Goal: Task Accomplishment & Management: Use online tool/utility

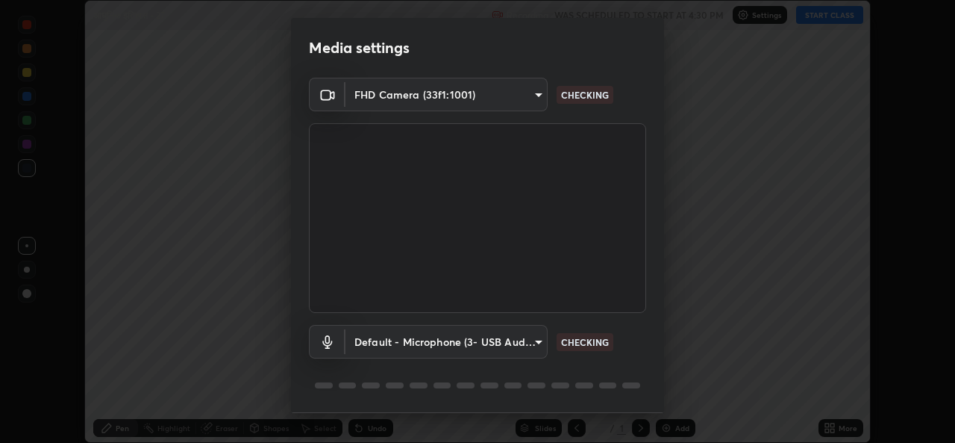
scroll to position [46, 0]
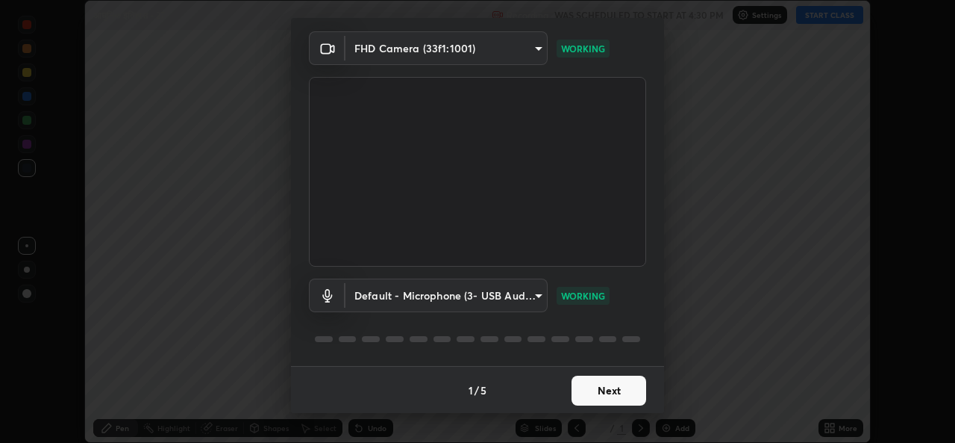
click at [581, 394] on button "Next" at bounding box center [609, 390] width 75 height 30
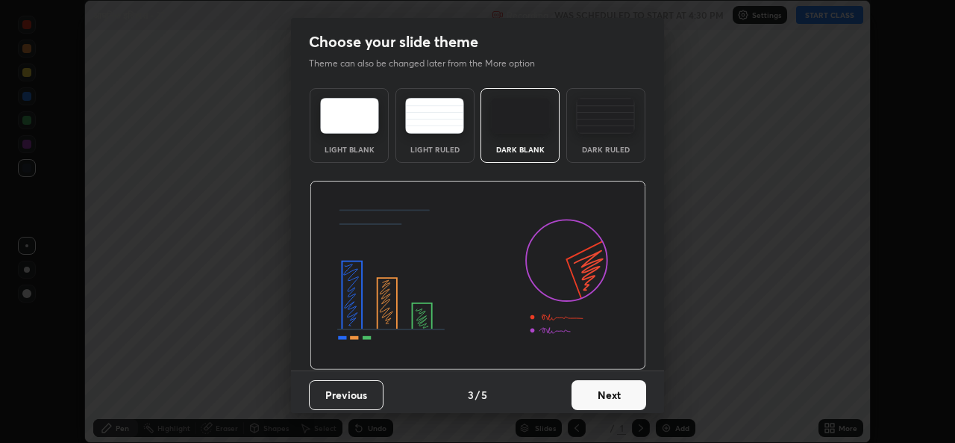
click at [584, 393] on button "Next" at bounding box center [609, 395] width 75 height 30
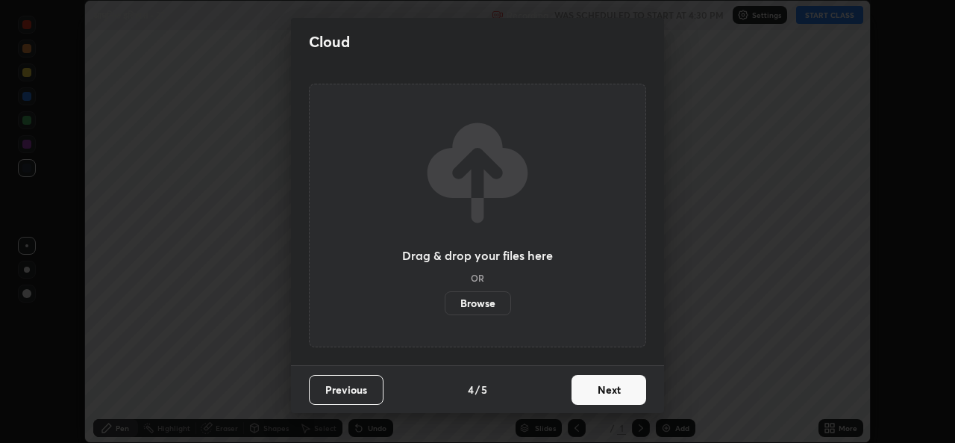
click at [584, 394] on button "Next" at bounding box center [609, 390] width 75 height 30
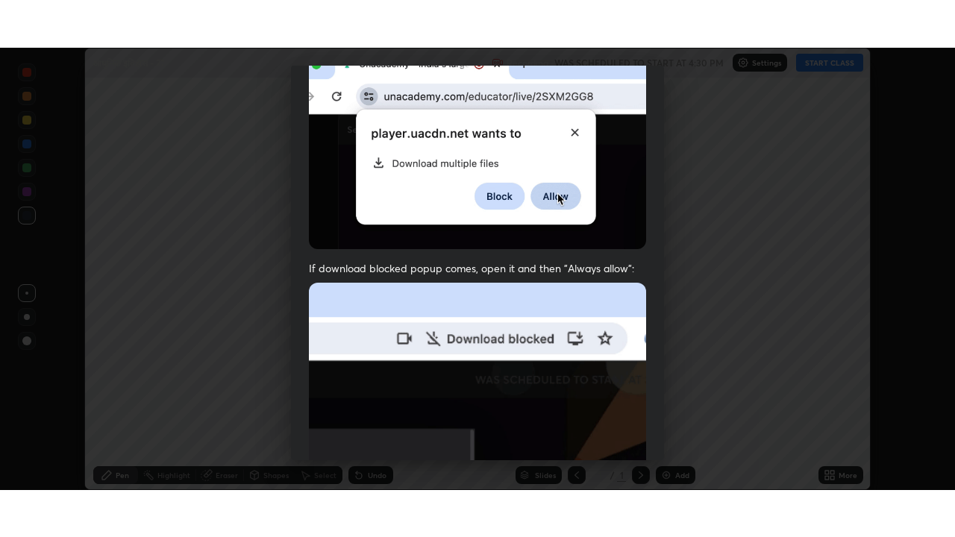
scroll to position [351, 0]
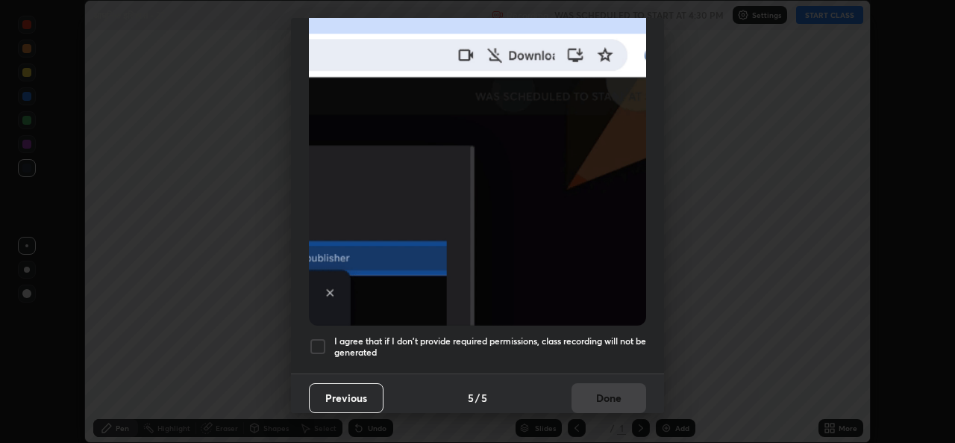
click at [537, 343] on h5 "I agree that if I don't provide required permissions, class recording will not …" at bounding box center [490, 346] width 312 height 23
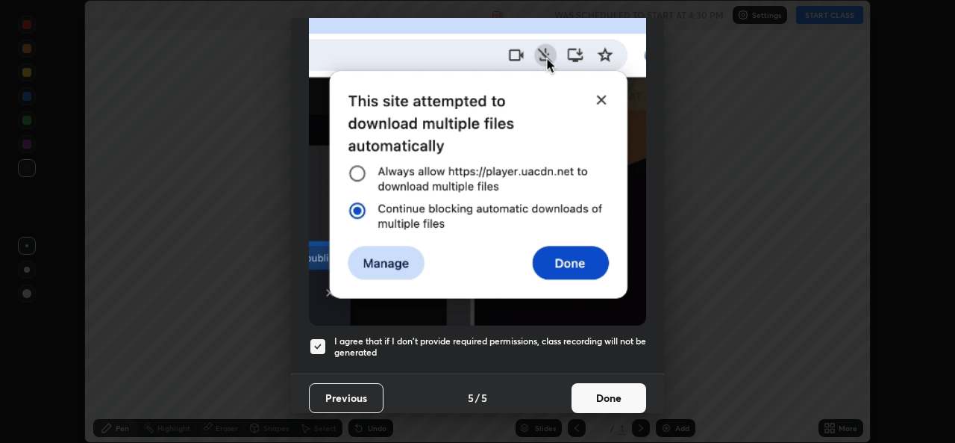
click at [593, 393] on button "Done" at bounding box center [609, 398] width 75 height 30
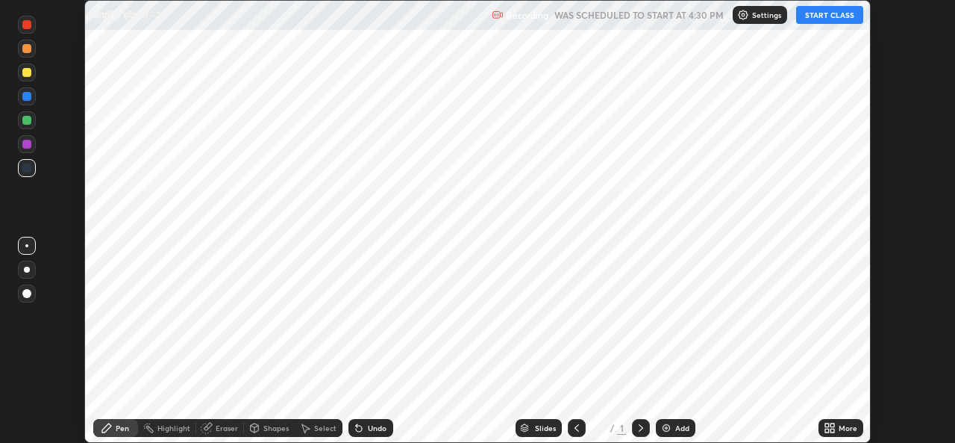
click at [673, 420] on div "Add" at bounding box center [676, 428] width 40 height 18
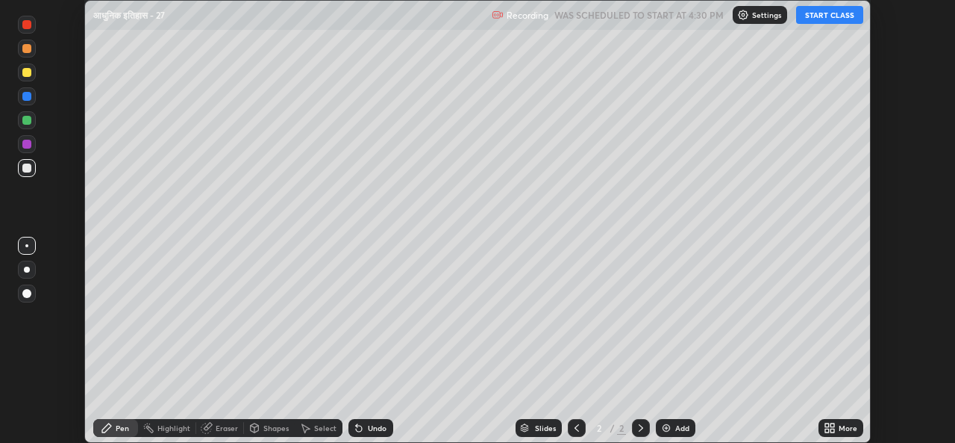
click at [832, 425] on icon at bounding box center [833, 425] width 4 height 4
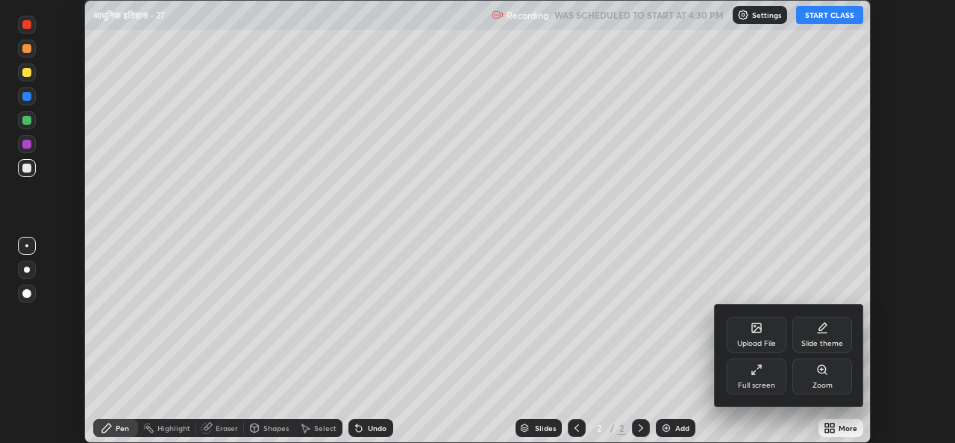
click at [776, 375] on div "Full screen" at bounding box center [757, 376] width 60 height 36
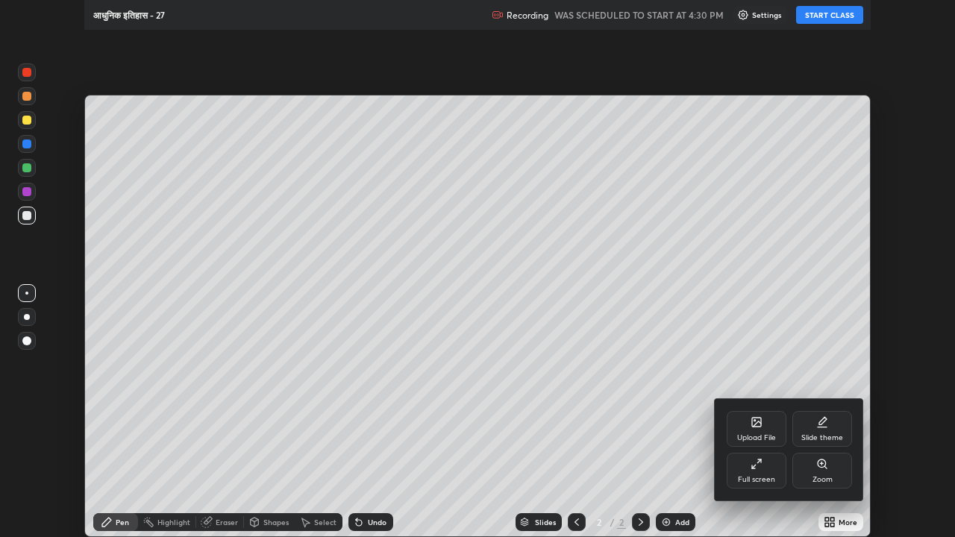
scroll to position [537, 955]
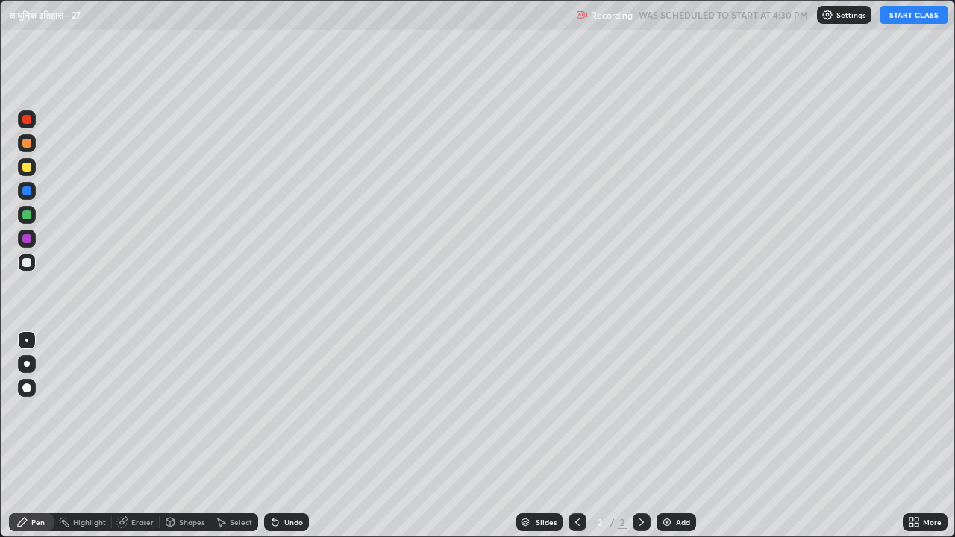
click at [131, 442] on div "Eraser" at bounding box center [142, 522] width 22 height 7
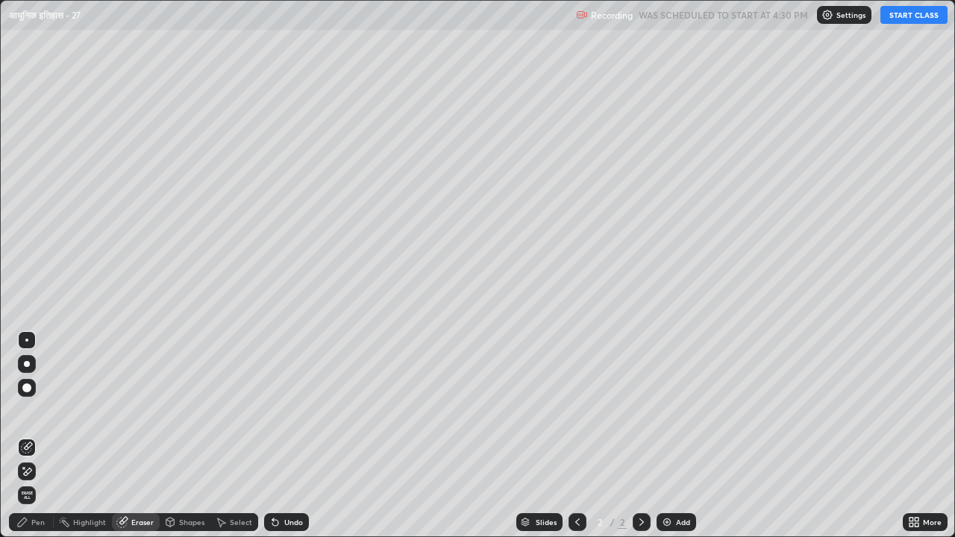
click at [27, 442] on div "Pen" at bounding box center [31, 523] width 45 height 18
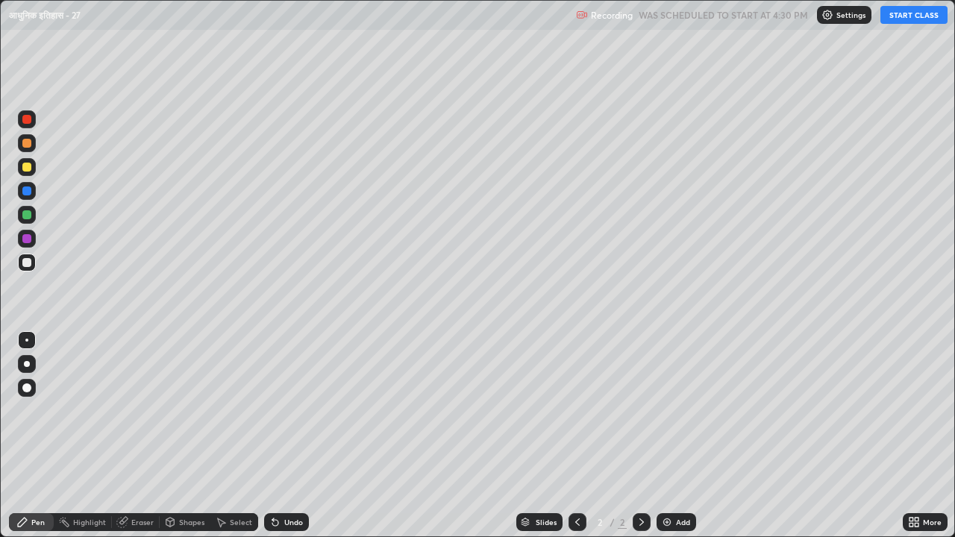
click at [27, 264] on div at bounding box center [26, 262] width 9 height 9
click at [27, 390] on div at bounding box center [26, 388] width 9 height 9
click at [947, 13] on button "START CLASS" at bounding box center [914, 15] width 67 height 18
click at [25, 262] on div at bounding box center [26, 262] width 9 height 9
click at [26, 390] on div at bounding box center [26, 388] width 9 height 9
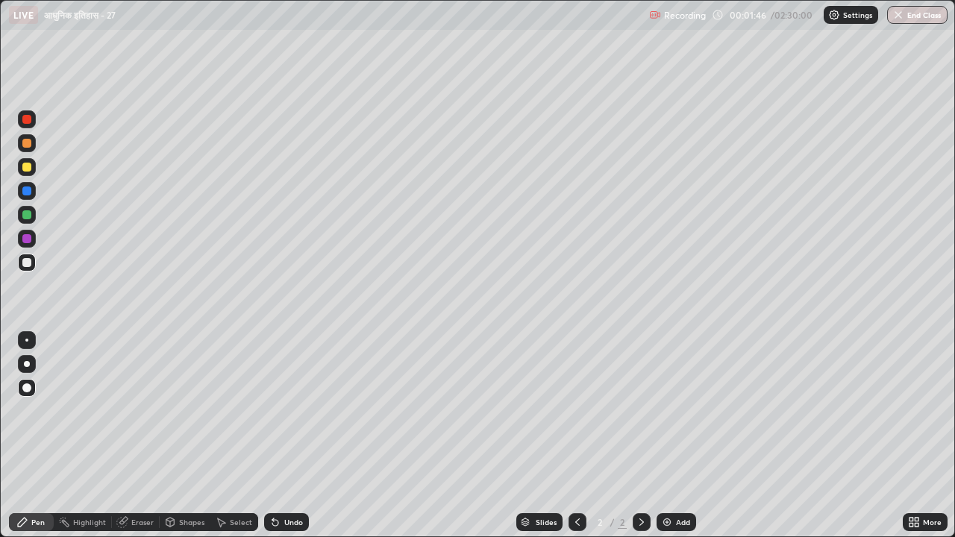
click at [30, 167] on div at bounding box center [26, 167] width 9 height 9
click at [29, 263] on div at bounding box center [26, 262] width 9 height 9
click at [28, 164] on div at bounding box center [26, 167] width 9 height 9
click at [24, 263] on div at bounding box center [26, 262] width 9 height 9
click at [25, 239] on div at bounding box center [26, 238] width 9 height 9
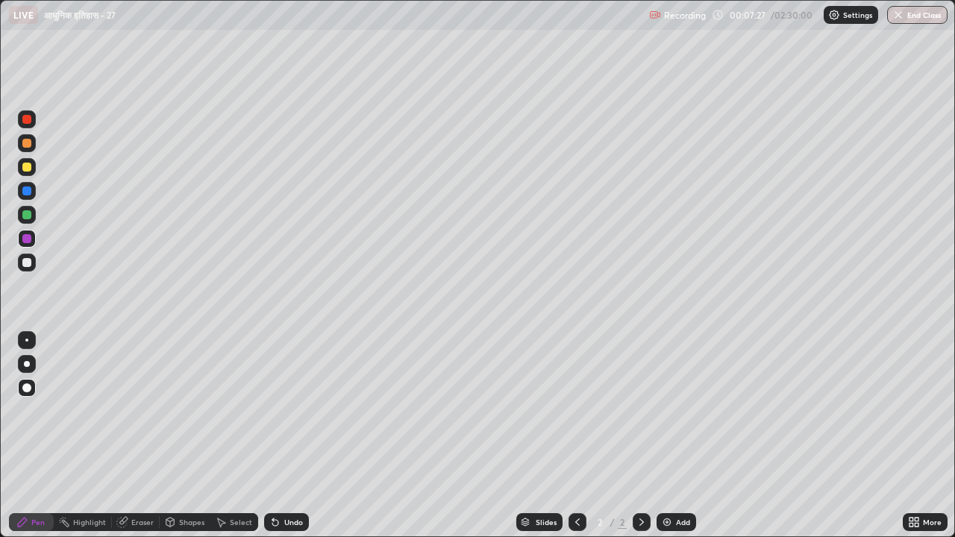
click at [663, 442] on img at bounding box center [667, 523] width 12 height 12
click at [25, 169] on div at bounding box center [26, 167] width 9 height 9
click at [408, 442] on div "Slides 3 / 3 Add" at bounding box center [606, 523] width 594 height 30
click at [25, 216] on div at bounding box center [26, 215] width 9 height 9
click at [639, 442] on icon at bounding box center [642, 523] width 12 height 12
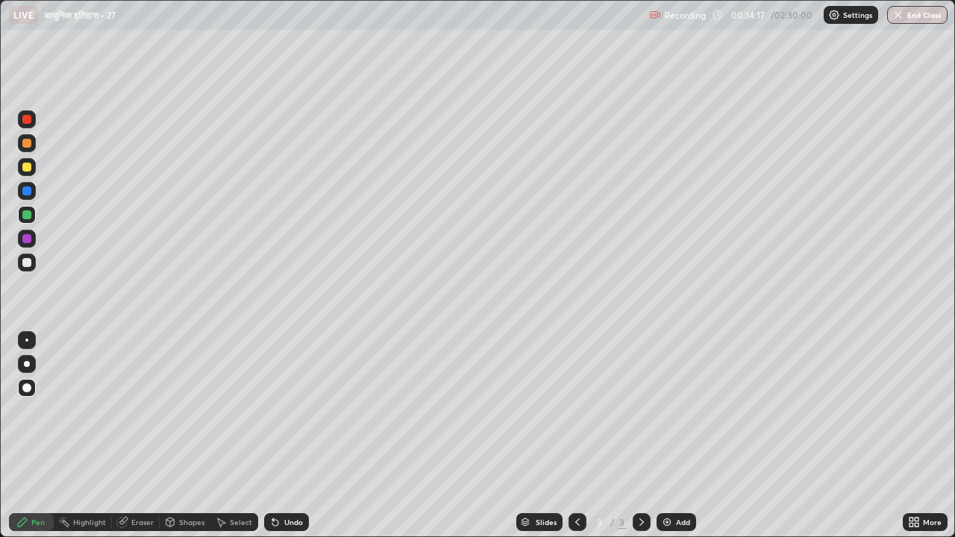
click at [664, 442] on img at bounding box center [667, 523] width 12 height 12
click at [26, 167] on div at bounding box center [26, 167] width 9 height 9
click at [666, 442] on img at bounding box center [667, 523] width 12 height 12
click at [28, 218] on div at bounding box center [26, 215] width 9 height 9
click at [642, 442] on icon at bounding box center [642, 523] width 12 height 12
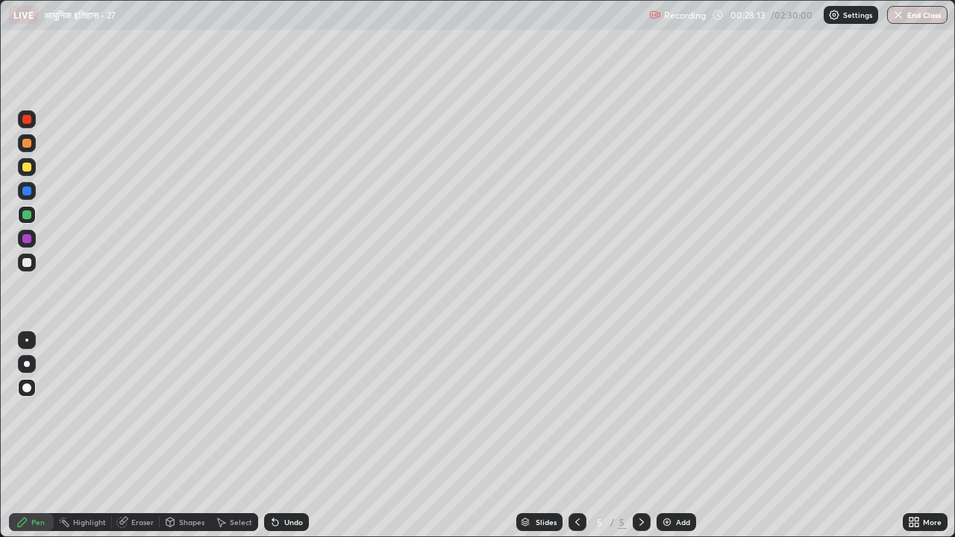
click at [668, 442] on img at bounding box center [667, 523] width 12 height 12
click at [667, 442] on img at bounding box center [667, 523] width 12 height 12
click at [143, 442] on div "Eraser" at bounding box center [142, 522] width 22 height 7
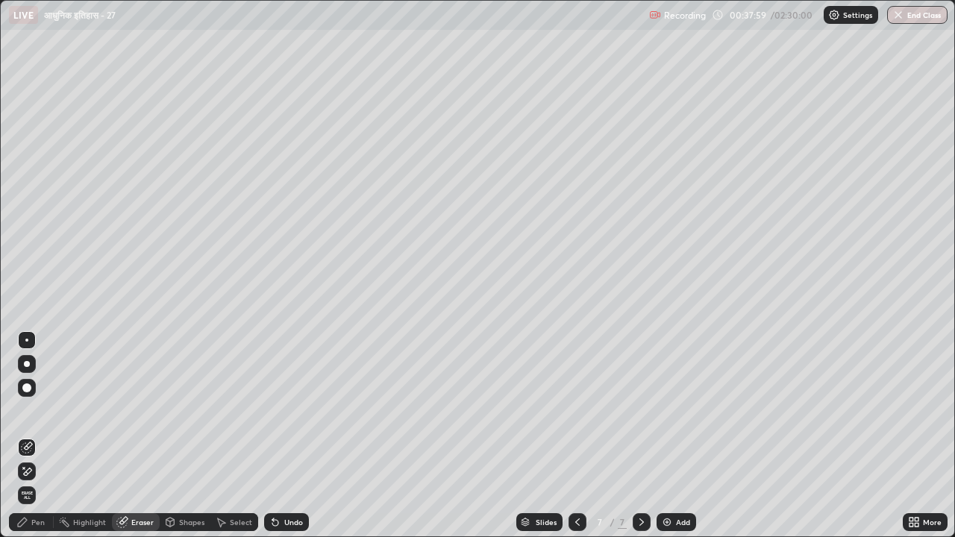
click at [41, 442] on div "Pen" at bounding box center [37, 522] width 13 height 7
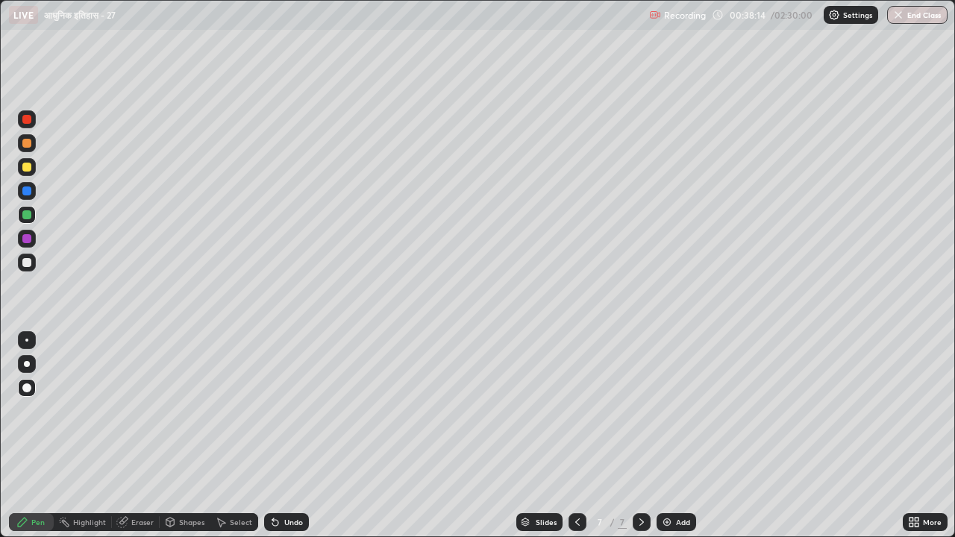
click at [27, 169] on div at bounding box center [26, 167] width 9 height 9
click at [28, 213] on div at bounding box center [26, 215] width 9 height 9
click at [136, 442] on div "Eraser" at bounding box center [142, 522] width 22 height 7
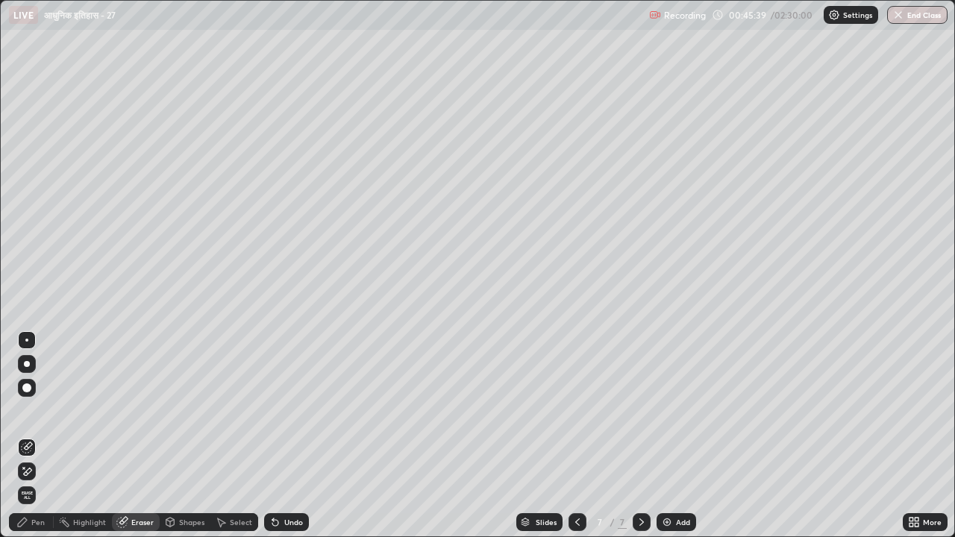
click at [140, 442] on div "Eraser" at bounding box center [142, 522] width 22 height 7
click at [36, 442] on div "Pen" at bounding box center [37, 522] width 13 height 7
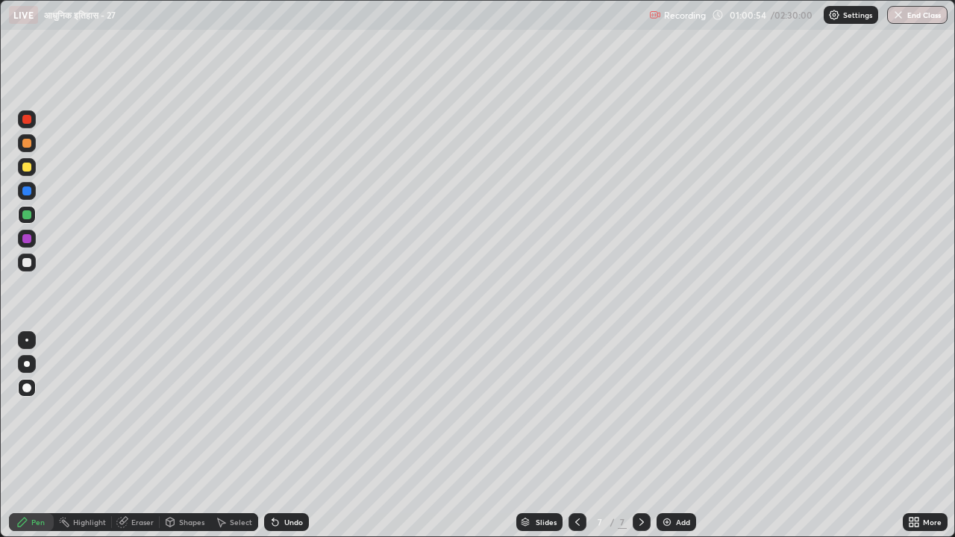
click at [664, 442] on img at bounding box center [667, 523] width 12 height 12
click at [26, 266] on div at bounding box center [26, 262] width 9 height 9
click at [27, 170] on div at bounding box center [26, 167] width 9 height 9
click at [149, 442] on div "Eraser" at bounding box center [142, 522] width 22 height 7
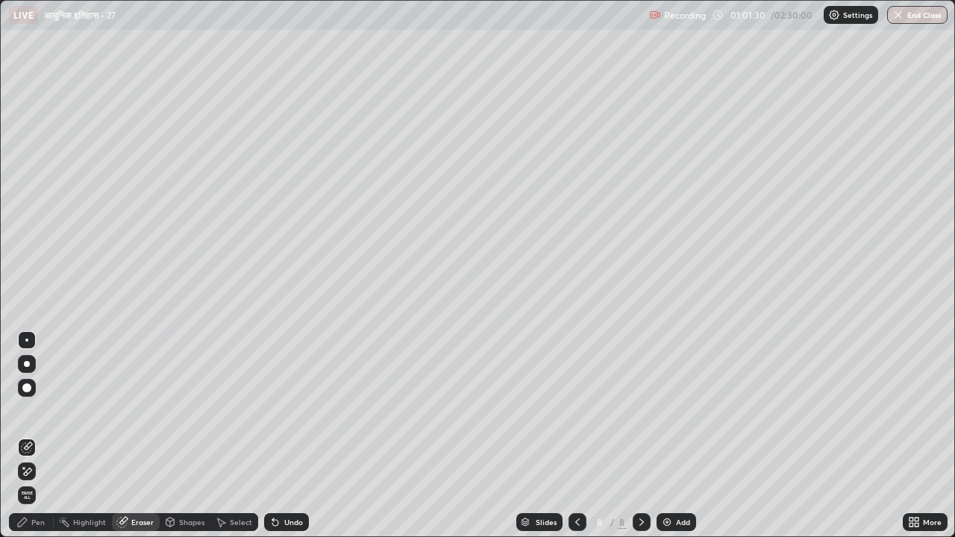
click at [40, 442] on div "Pen" at bounding box center [37, 522] width 13 height 7
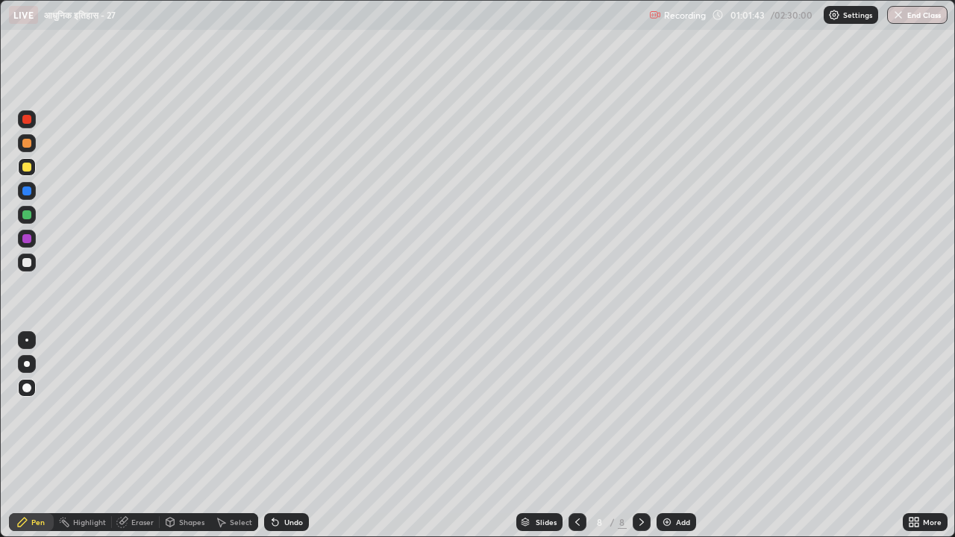
click at [144, 442] on div "Eraser" at bounding box center [142, 522] width 22 height 7
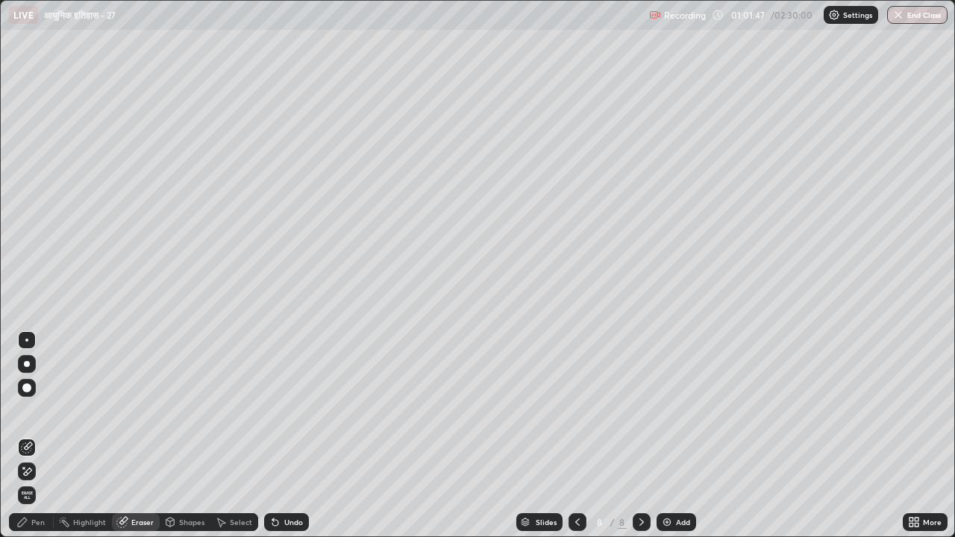
click at [40, 442] on div "Pen" at bounding box center [37, 522] width 13 height 7
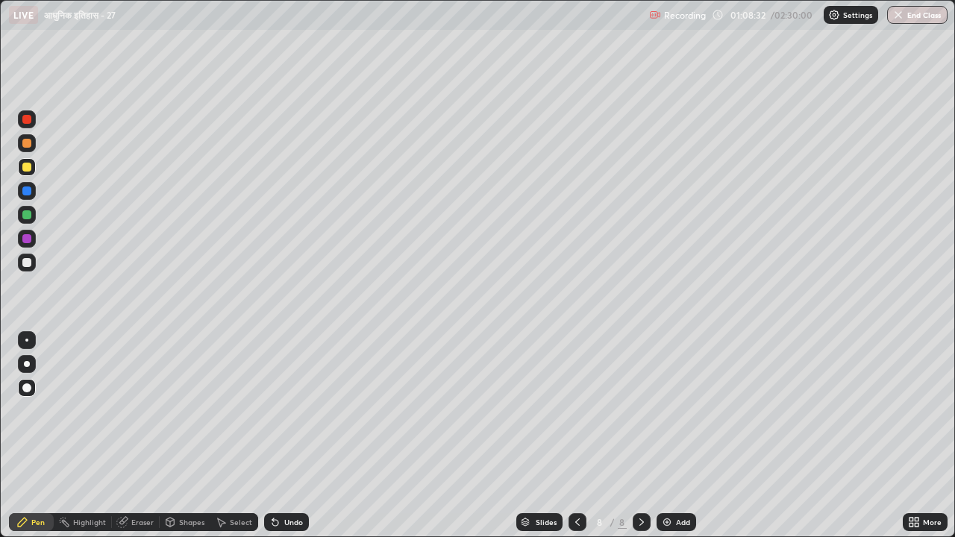
click at [640, 442] on icon at bounding box center [642, 522] width 4 height 7
click at [664, 442] on img at bounding box center [667, 523] width 12 height 12
click at [28, 215] on div at bounding box center [26, 215] width 9 height 9
click at [28, 167] on div at bounding box center [26, 167] width 9 height 9
click at [22, 217] on div at bounding box center [26, 215] width 9 height 9
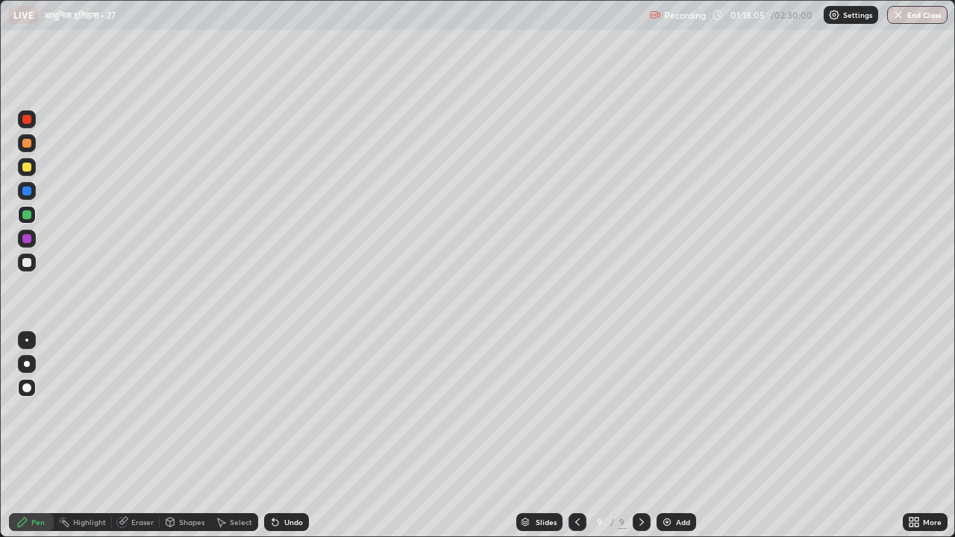
click at [145, 442] on div "Eraser" at bounding box center [142, 522] width 22 height 7
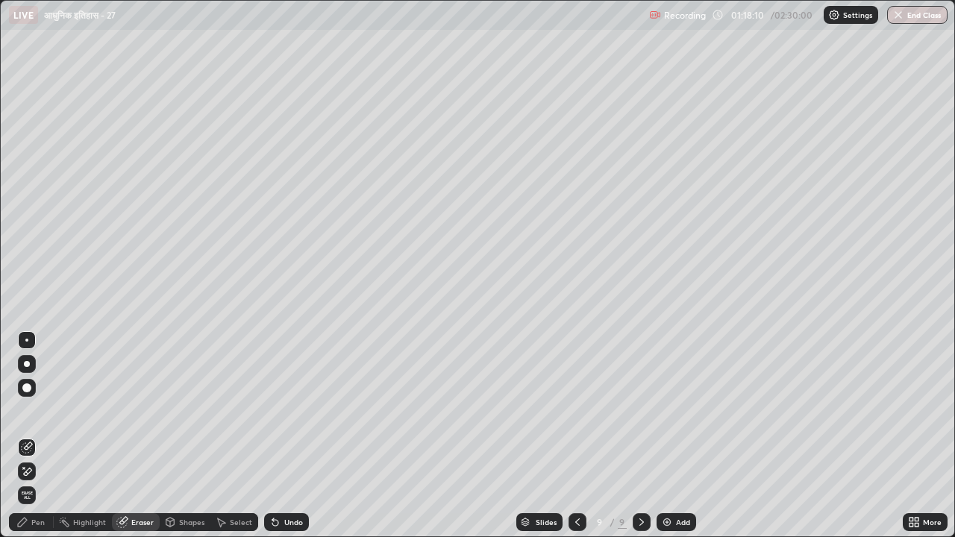
click at [132, 442] on div "Eraser" at bounding box center [142, 522] width 22 height 7
click at [43, 442] on div "Pen" at bounding box center [37, 522] width 13 height 7
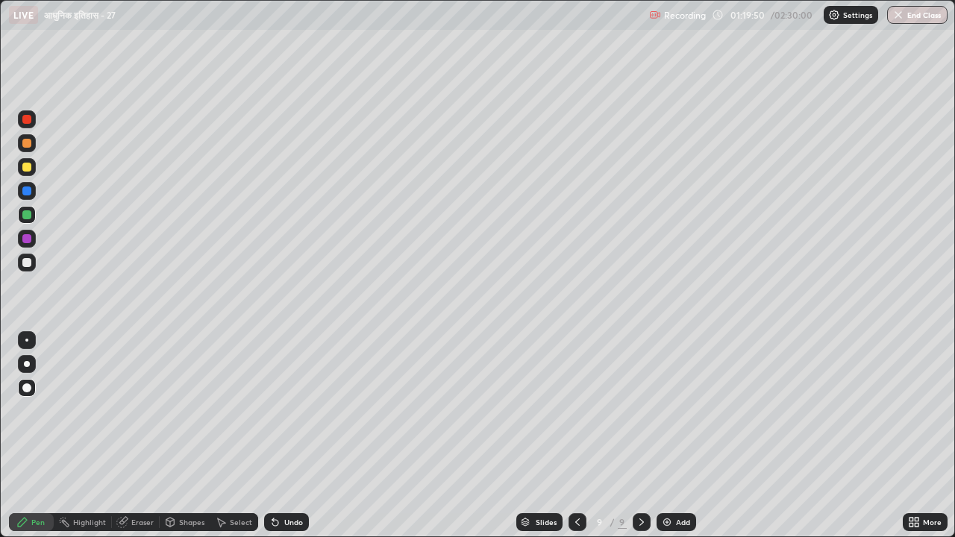
click at [25, 169] on div at bounding box center [26, 167] width 9 height 9
